Goal: Task Accomplishment & Management: Use online tool/utility

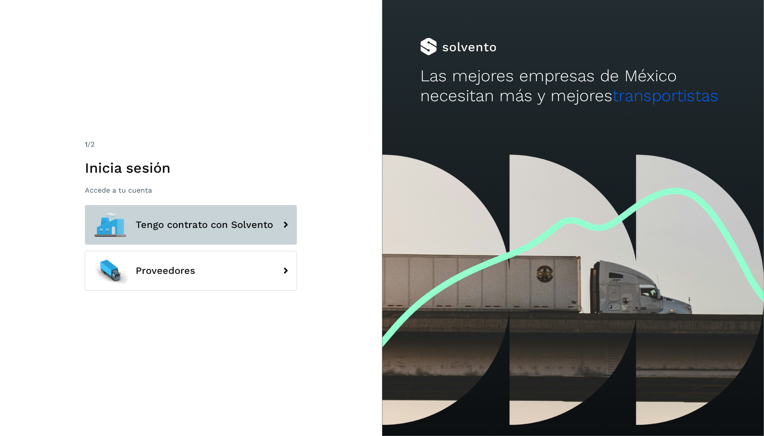
click at [209, 229] on span "Tengo contrato con Solvento" at bounding box center [204, 225] width 137 height 11
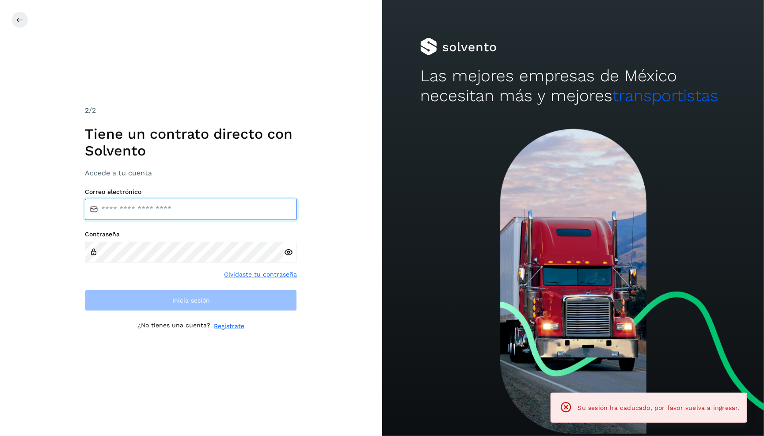
type input "**********"
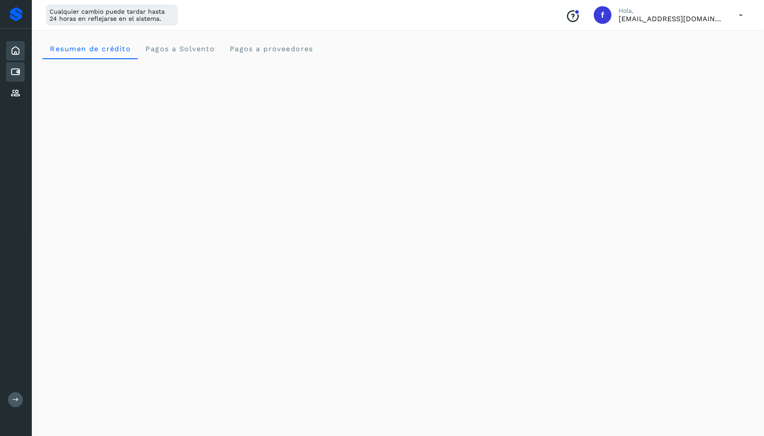
click at [23, 75] on div "Cuentas por pagar" at bounding box center [15, 71] width 19 height 19
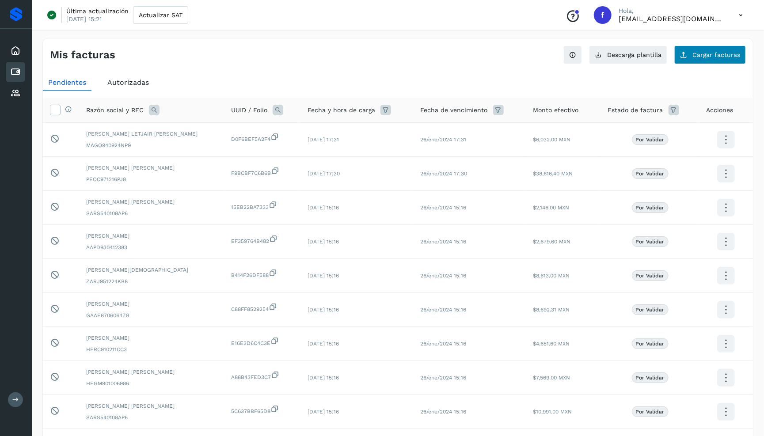
click at [676, 46] on button "Cargar facturas" at bounding box center [710, 54] width 72 height 19
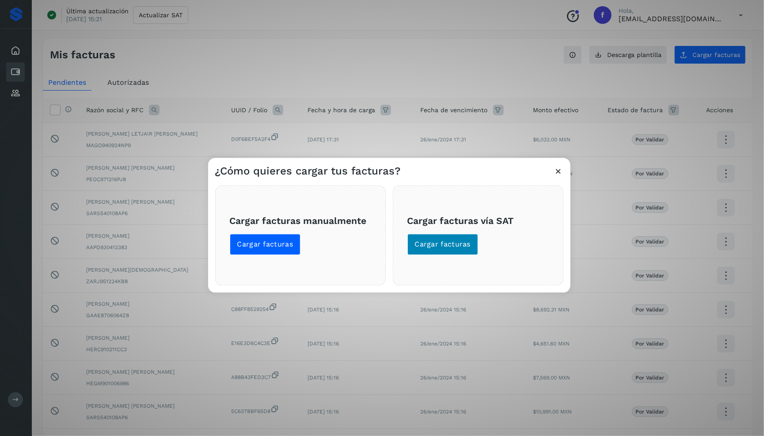
click at [451, 235] on button "Cargar facturas" at bounding box center [442, 244] width 71 height 21
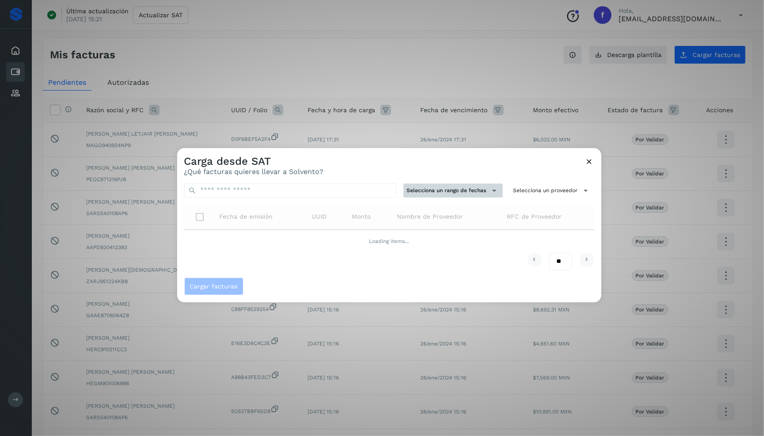
click at [443, 191] on button "Selecciona un rango de fechas" at bounding box center [452, 190] width 99 height 15
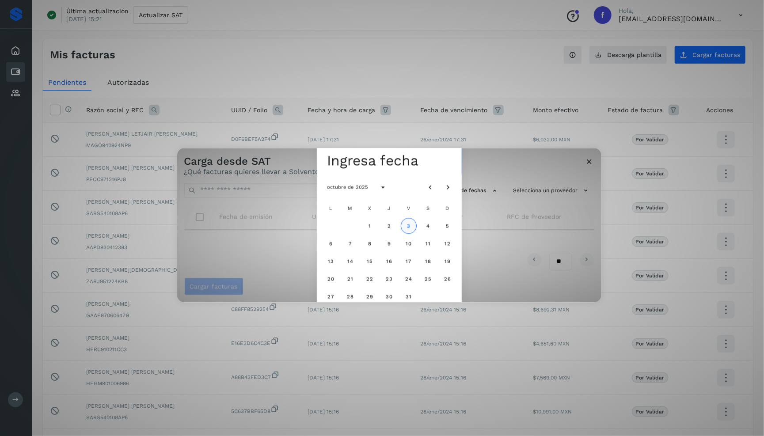
click at [408, 224] on span "3" at bounding box center [408, 226] width 4 height 6
click at [373, 226] on button "1" at bounding box center [370, 226] width 16 height 16
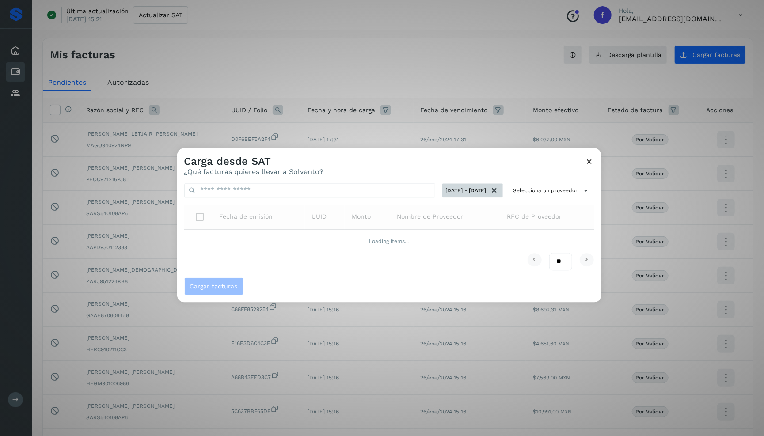
click at [442, 192] on button "[DATE] - [DATE]" at bounding box center [472, 190] width 61 height 15
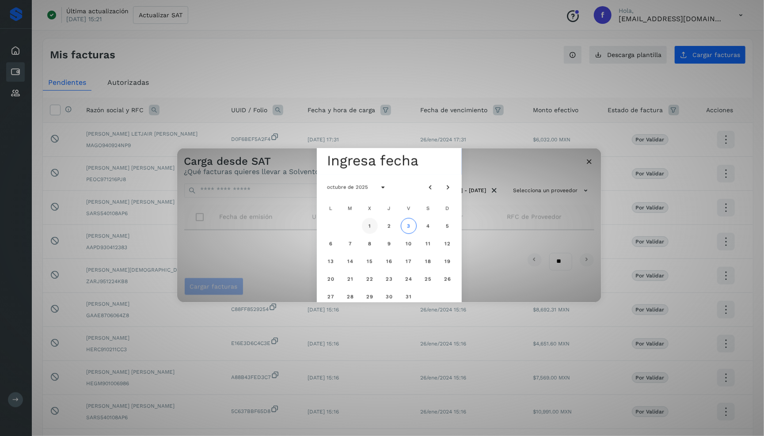
click at [368, 223] on span "1" at bounding box center [369, 226] width 3 height 6
click at [404, 223] on button "3" at bounding box center [409, 226] width 16 height 16
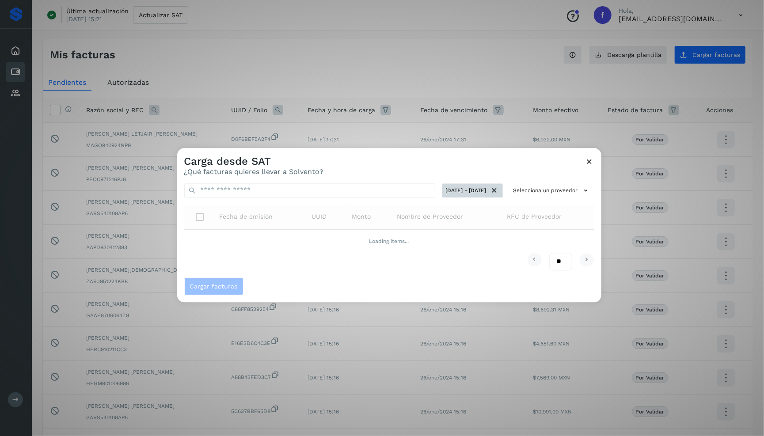
click at [489, 192] on button "[DATE] - [DATE]" at bounding box center [472, 190] width 61 height 15
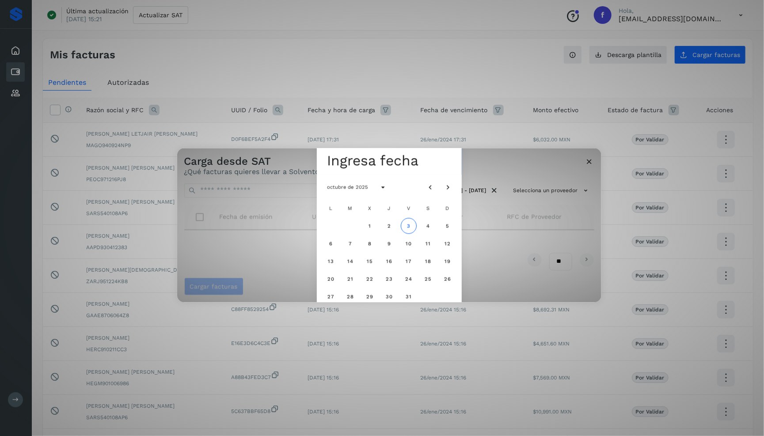
click at [478, 195] on div "Seleccionar una fecha Ingresa fecha octubre de 2025 L M X J V S D 1 2 3 4 5 6 7…" at bounding box center [389, 225] width 424 height 154
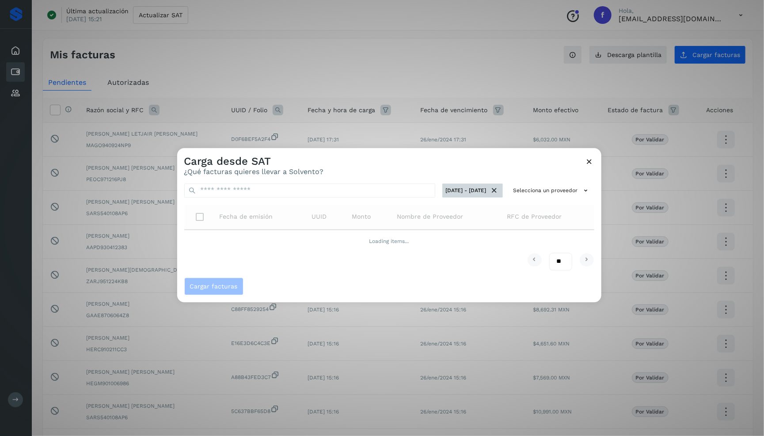
click at [491, 193] on icon at bounding box center [494, 190] width 9 height 9
click at [588, 156] on div "Carga desde SAT ¿Qué facturas quieres llevar a Solvento?" at bounding box center [389, 162] width 424 height 28
click at [588, 158] on div "Carga desde SAT ¿Qué facturas quieres llevar a Solvento? Selecciona un rango de…" at bounding box center [389, 225] width 424 height 154
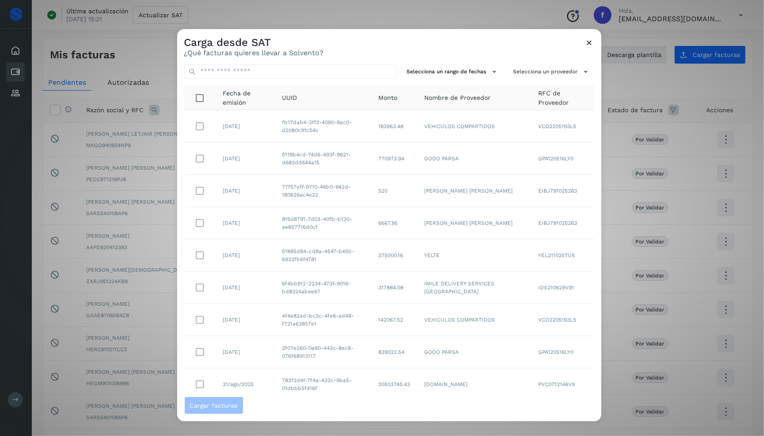
click at [591, 41] on icon at bounding box center [589, 42] width 9 height 9
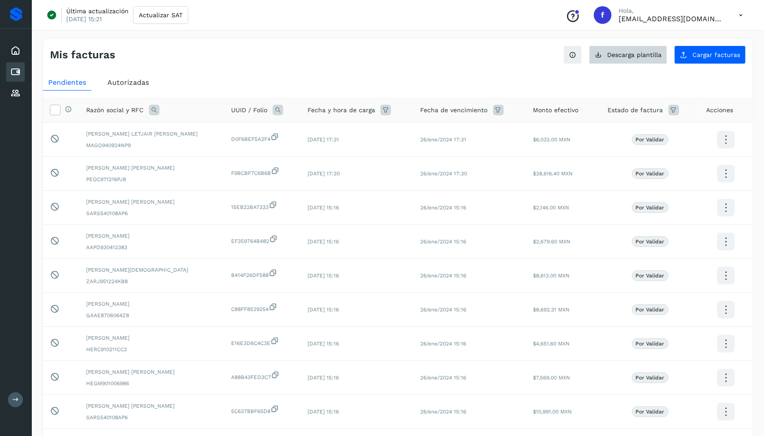
click at [632, 54] on span "Descarga plantilla" at bounding box center [634, 55] width 54 height 6
click at [123, 78] on span "Autorizadas" at bounding box center [128, 82] width 42 height 8
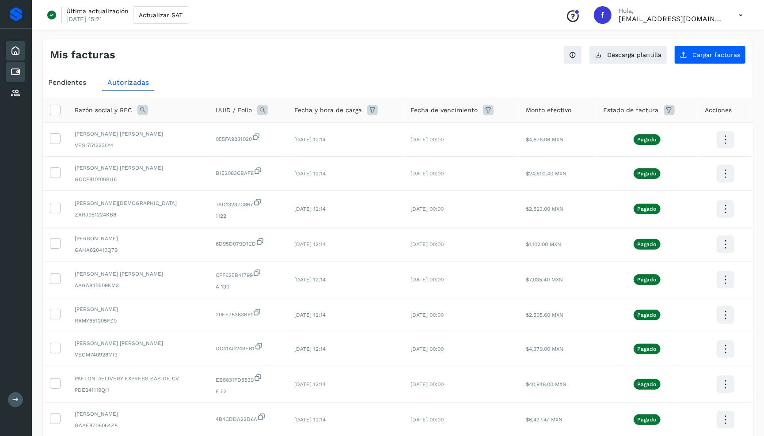
click at [19, 54] on icon at bounding box center [15, 50] width 11 height 11
